Goal: Navigation & Orientation: Find specific page/section

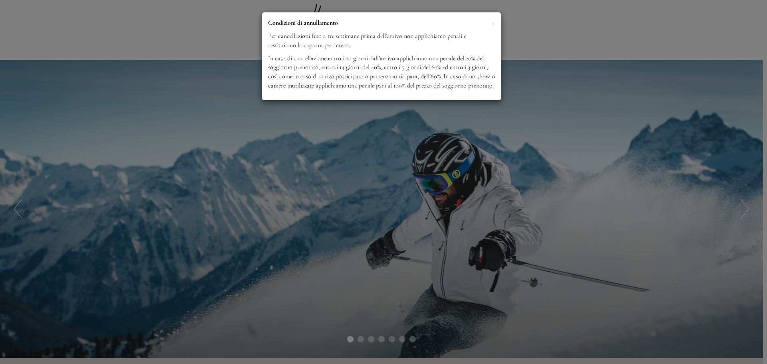
click at [525, 34] on div "× Condizioni di annullamento Per cancellazioni fino a tre settimane prima dell’…" at bounding box center [383, 182] width 767 height 364
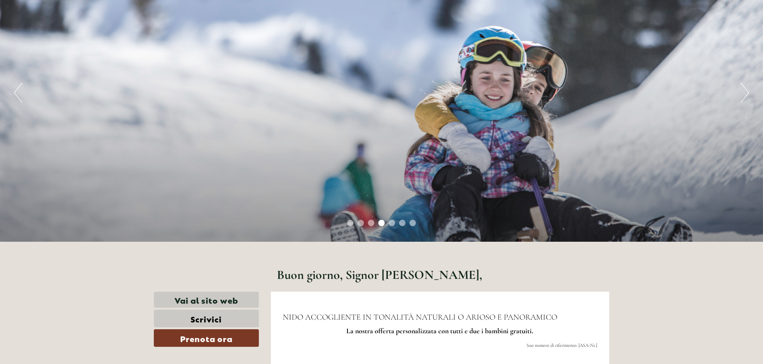
scroll to position [70, 0]
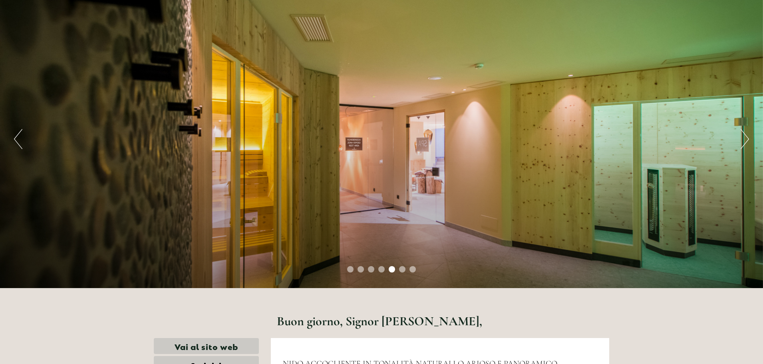
click at [742, 139] on button "Next" at bounding box center [745, 139] width 8 height 20
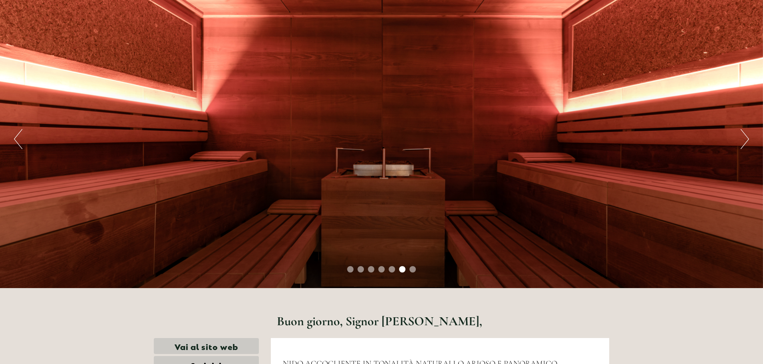
click at [742, 139] on button "Next" at bounding box center [745, 139] width 8 height 20
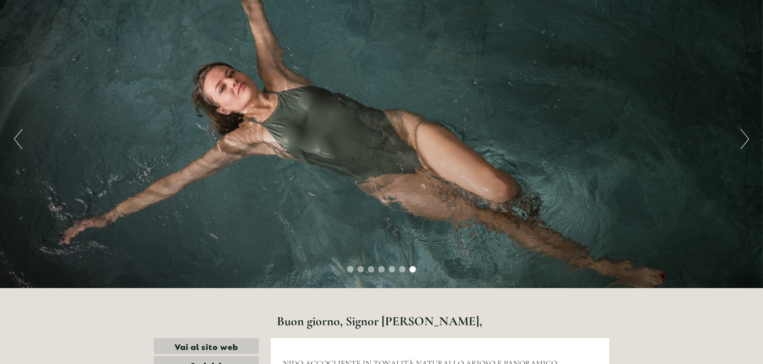
click at [742, 139] on button "Next" at bounding box center [745, 139] width 8 height 20
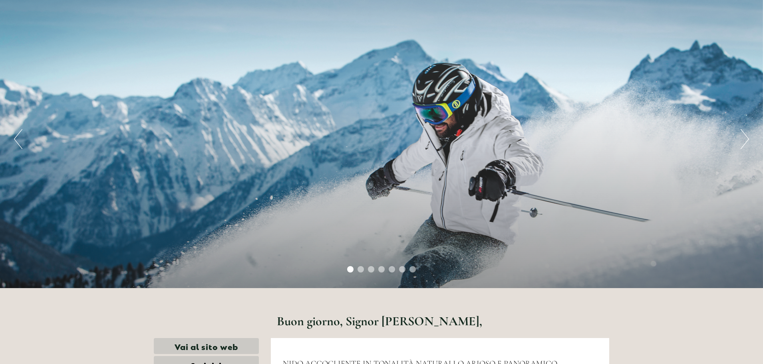
click at [742, 139] on button "Next" at bounding box center [745, 139] width 8 height 20
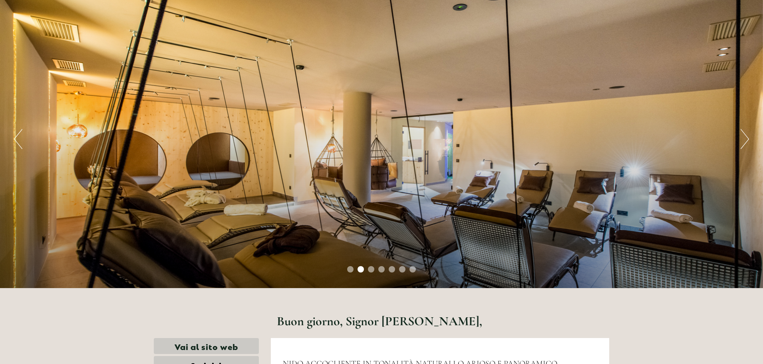
click at [742, 139] on button "Next" at bounding box center [745, 139] width 8 height 20
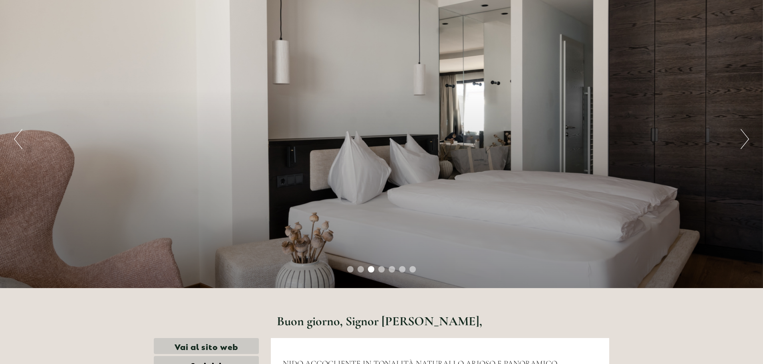
click at [742, 139] on button "Next" at bounding box center [745, 139] width 8 height 20
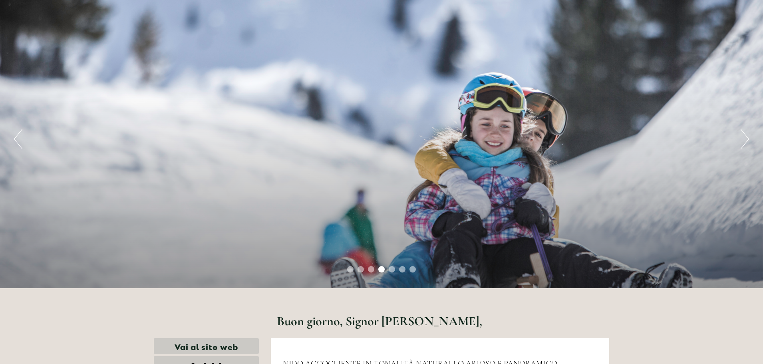
click at [742, 139] on button "Next" at bounding box center [745, 139] width 8 height 20
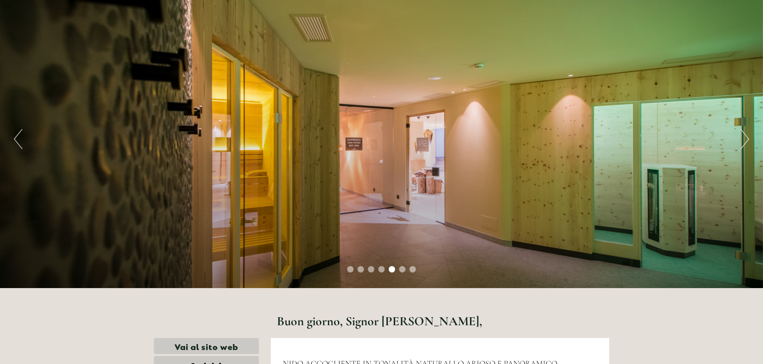
click at [742, 139] on button "Next" at bounding box center [745, 139] width 8 height 20
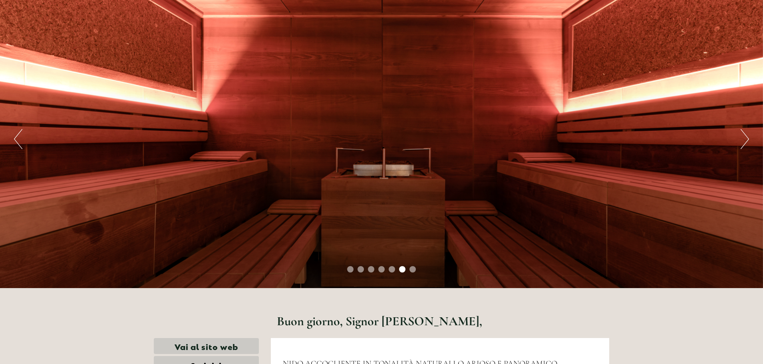
click at [742, 139] on button "Next" at bounding box center [745, 139] width 8 height 20
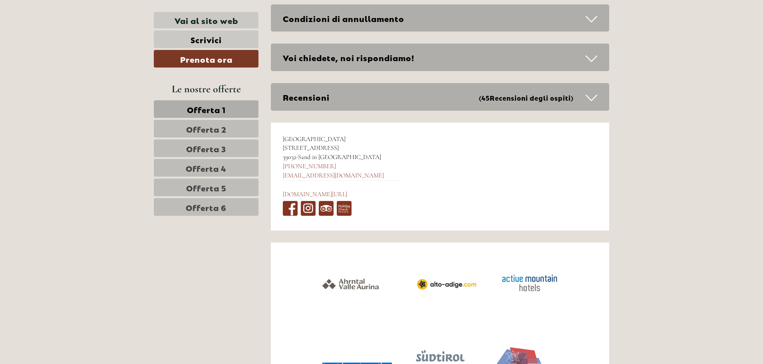
scroll to position [3809, 0]
